Goal: Book appointment/travel/reservation

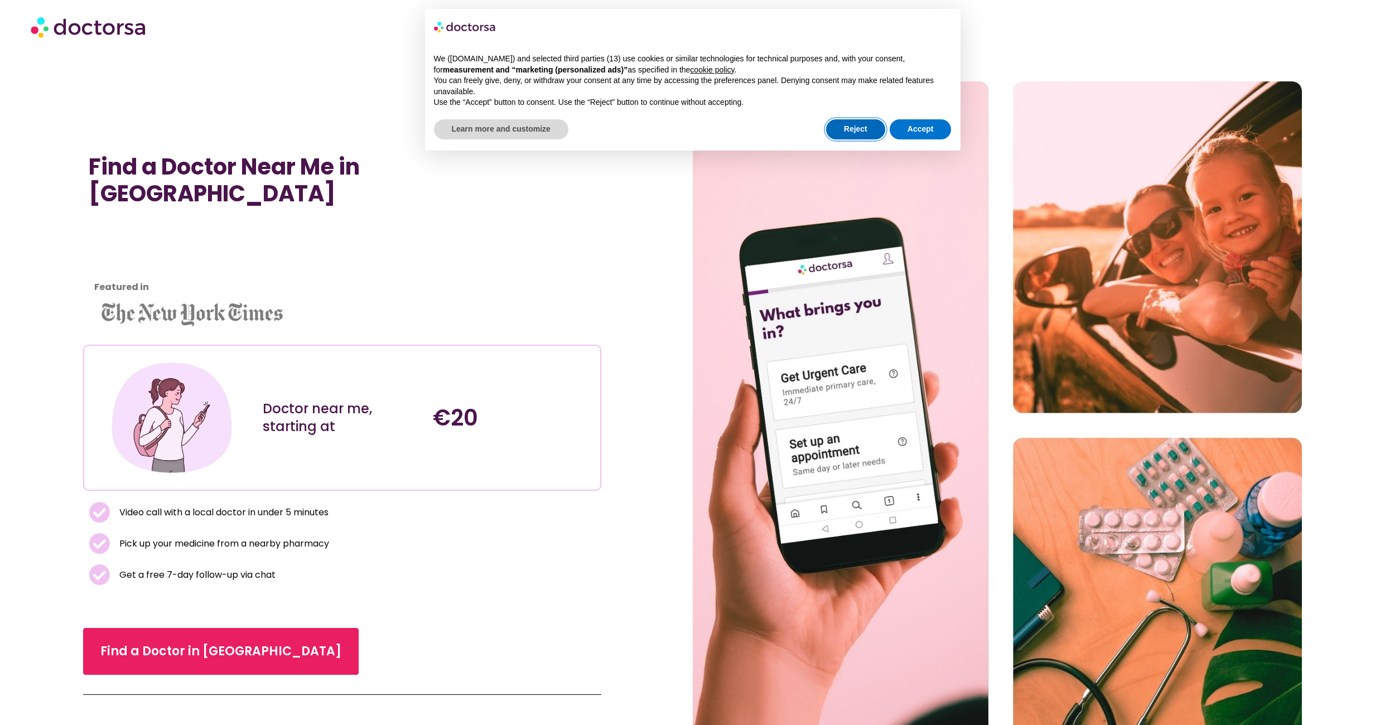
click at [868, 131] on button "Reject" at bounding box center [855, 129] width 59 height 20
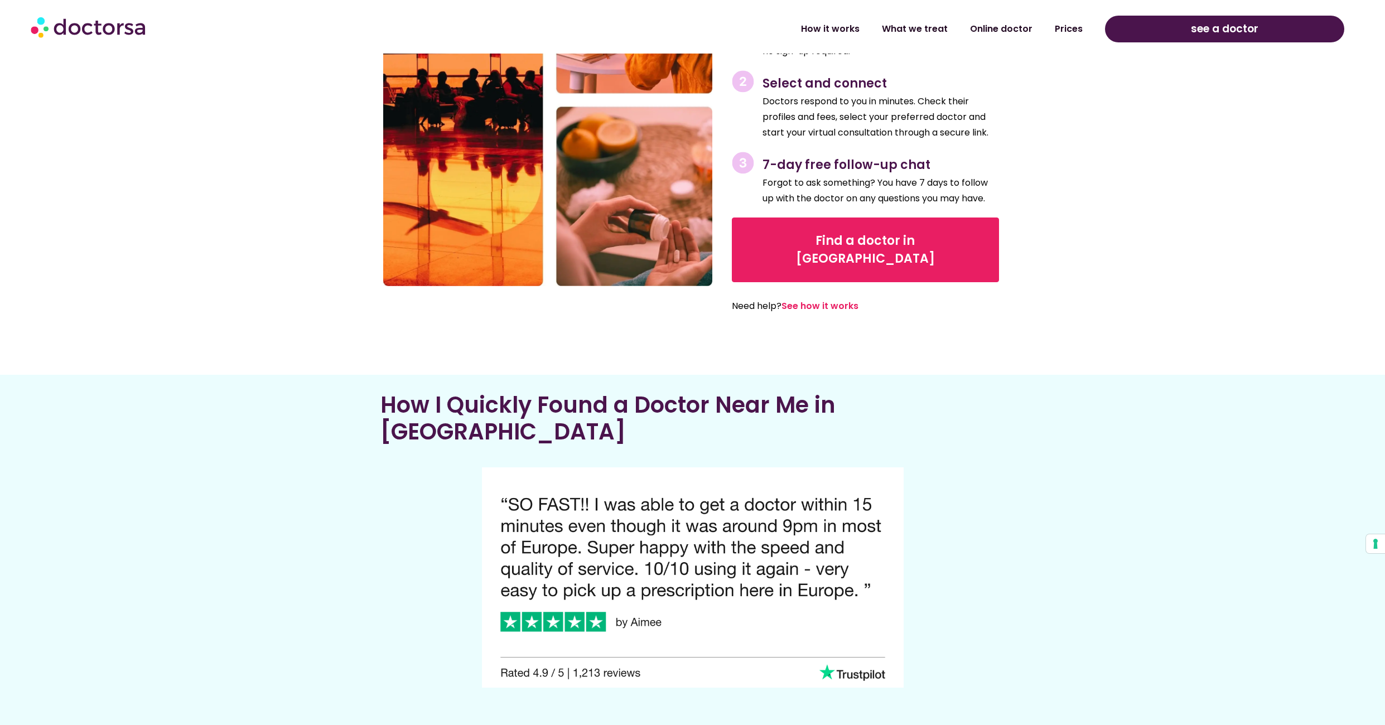
scroll to position [1952, 0]
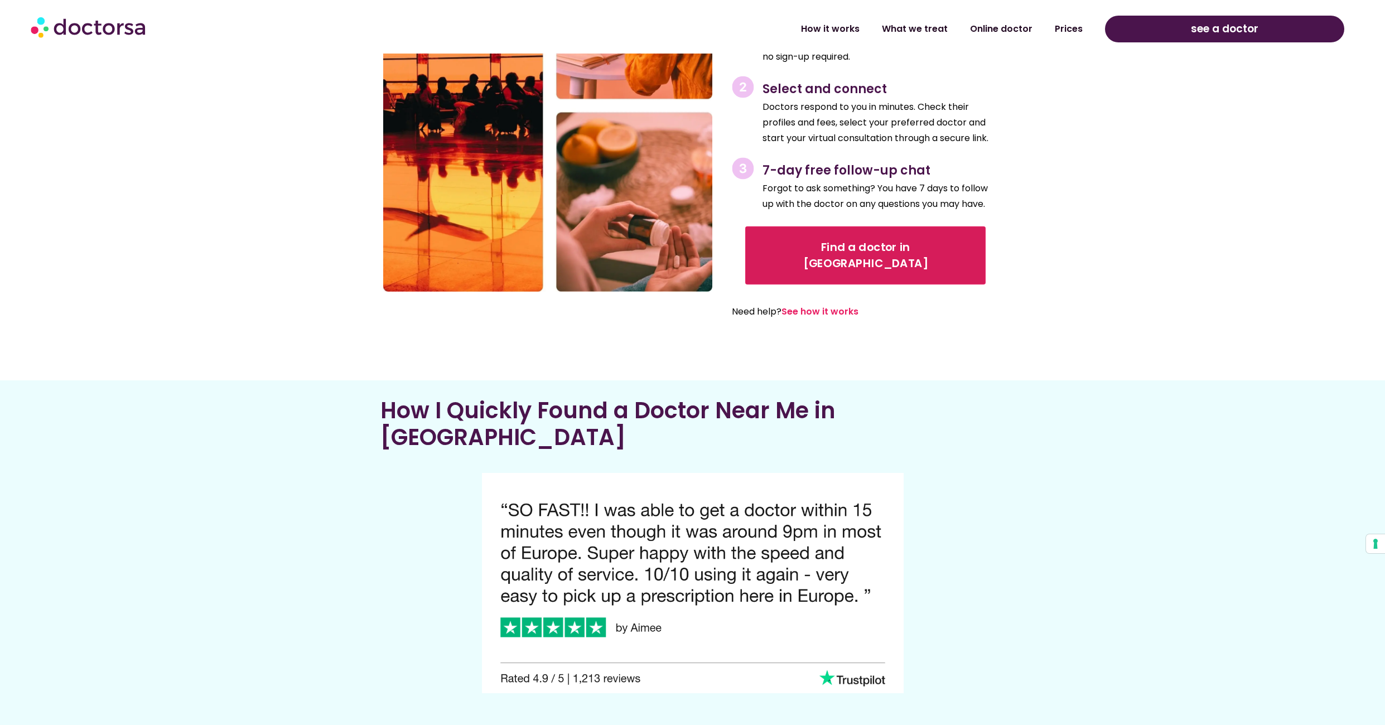
click at [861, 240] on span "Find a doctor in [GEOGRAPHIC_DATA]" at bounding box center [865, 256] width 210 height 32
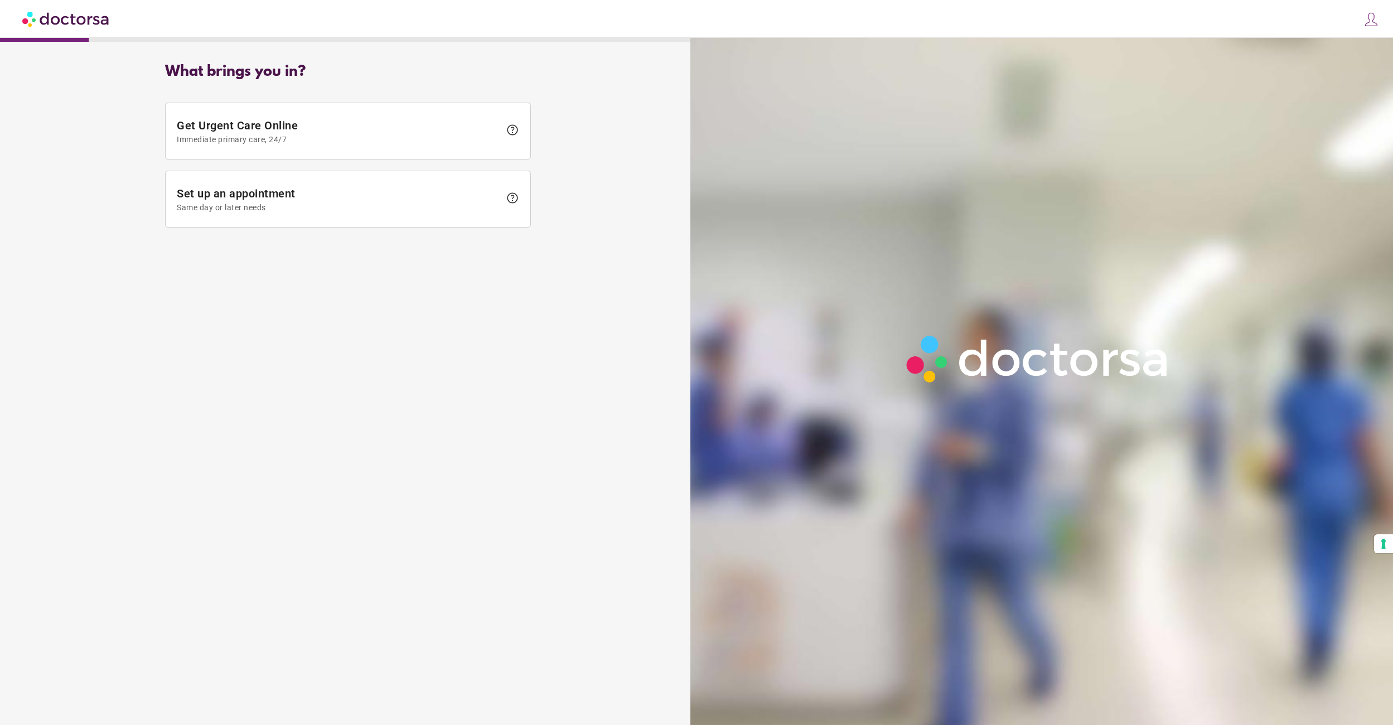
click at [311, 200] on span "Set up an appointment Same day or later needs" at bounding box center [338, 199] width 323 height 25
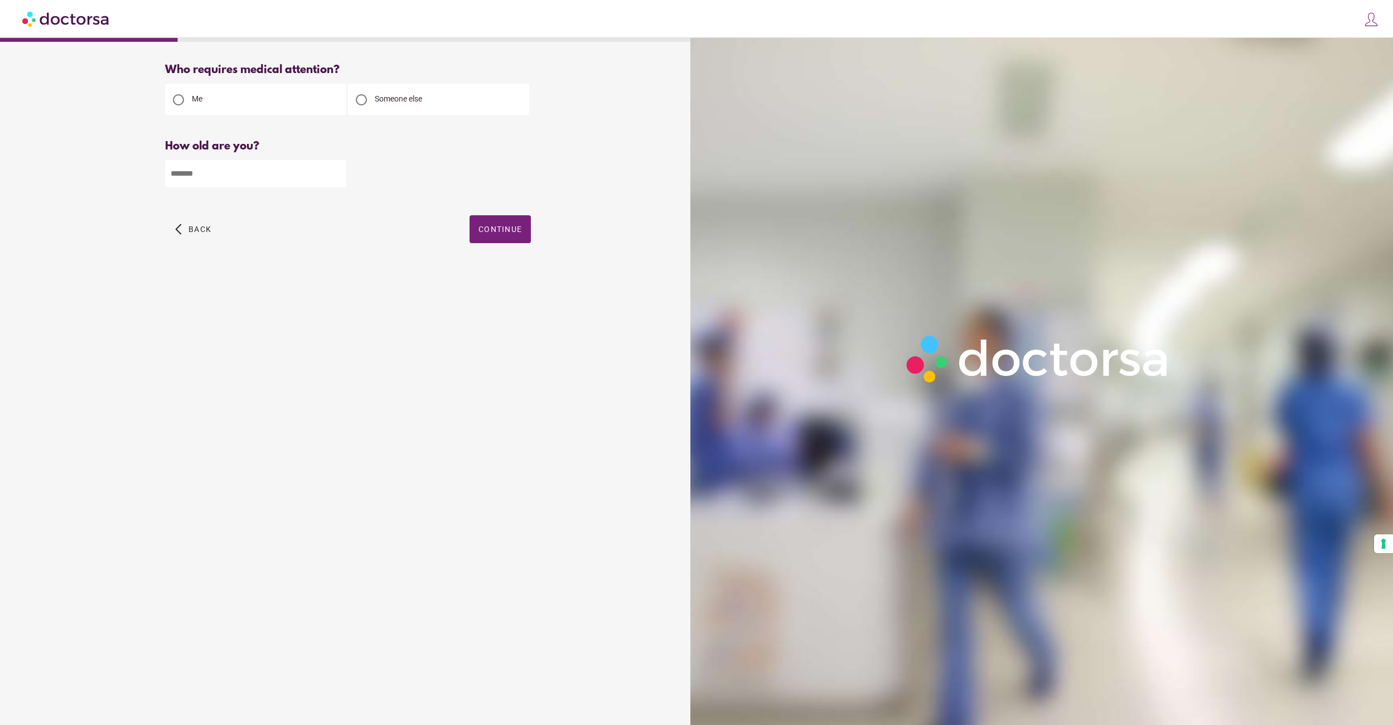
click at [303, 186] on input "number" at bounding box center [255, 173] width 181 height 27
type input "**"
click at [495, 224] on span "button" at bounding box center [500, 229] width 61 height 28
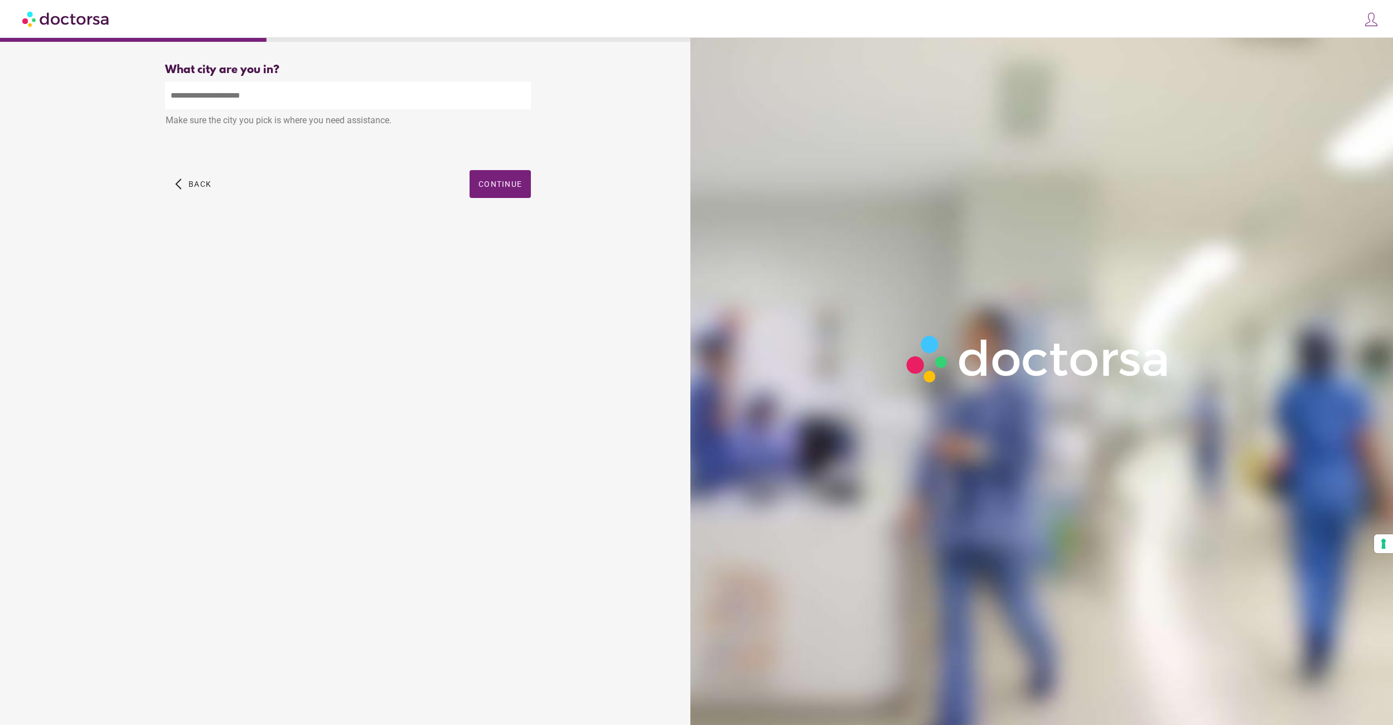
click at [225, 86] on input "text" at bounding box center [348, 95] width 366 height 27
